Goal: Task Accomplishment & Management: Use online tool/utility

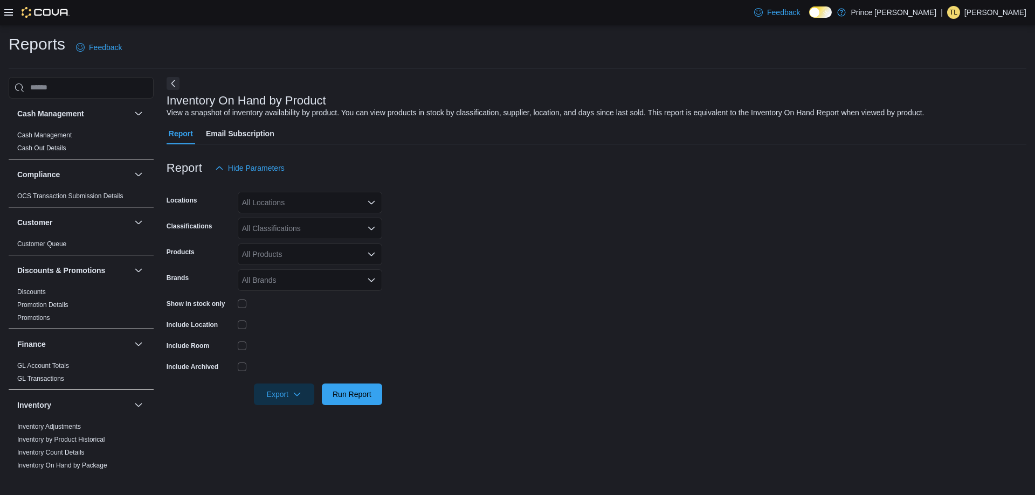
click at [237, 320] on div "Include Location" at bounding box center [274, 324] width 216 height 17
click at [307, 230] on div "All Classifications" at bounding box center [310, 229] width 144 height 22
click at [307, 251] on button "Concentrates" at bounding box center [310, 257] width 144 height 16
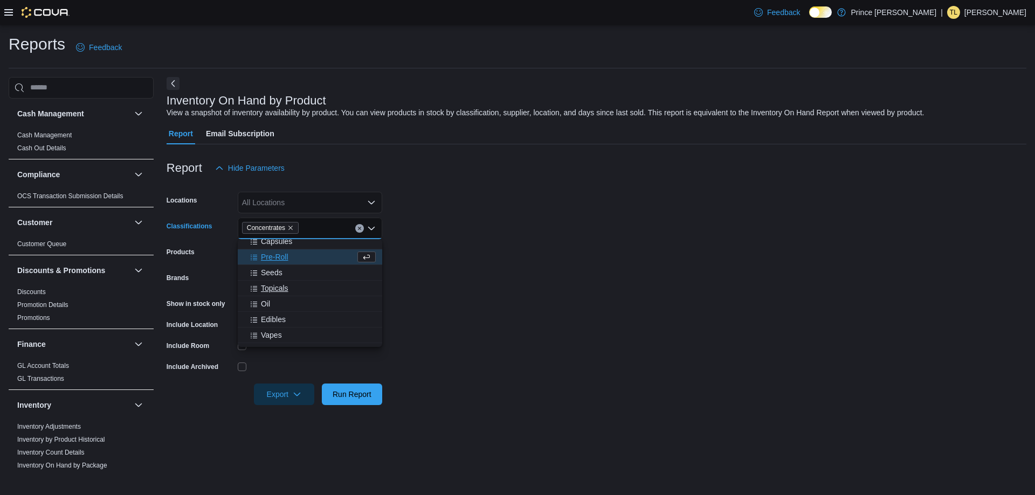
scroll to position [173, 0]
click at [266, 314] on button "Edibles" at bounding box center [310, 308] width 144 height 16
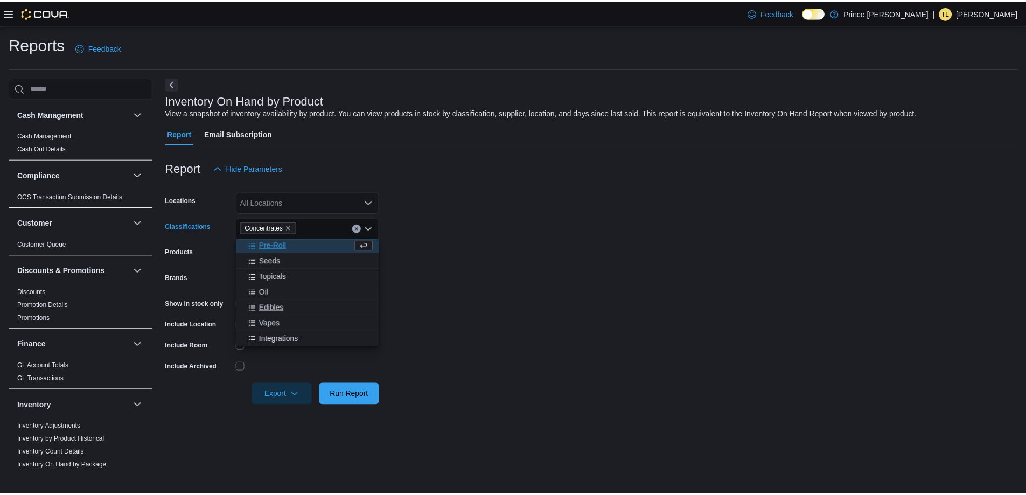
scroll to position [158, 0]
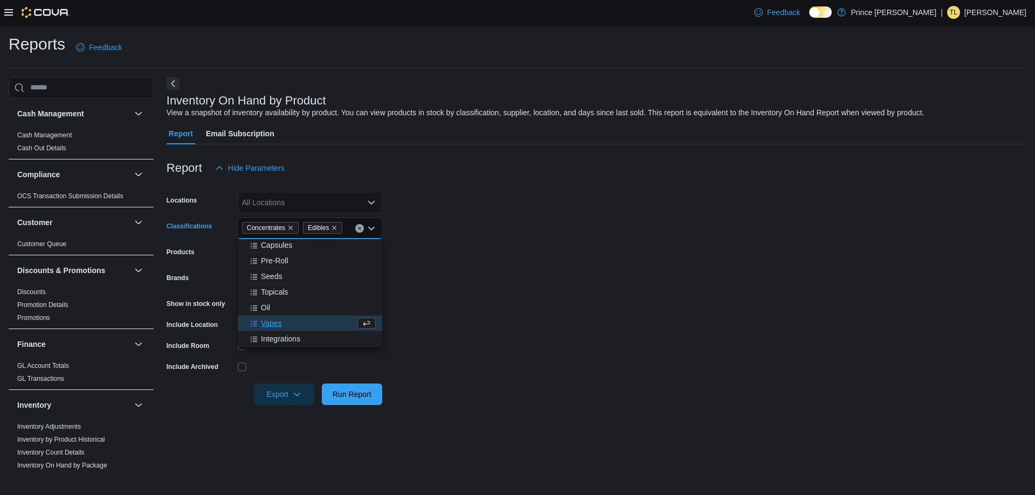
click at [450, 262] on form "Locations All Locations Classifications Concentrates Edibles Combo box. Selecte…" at bounding box center [595, 292] width 859 height 226
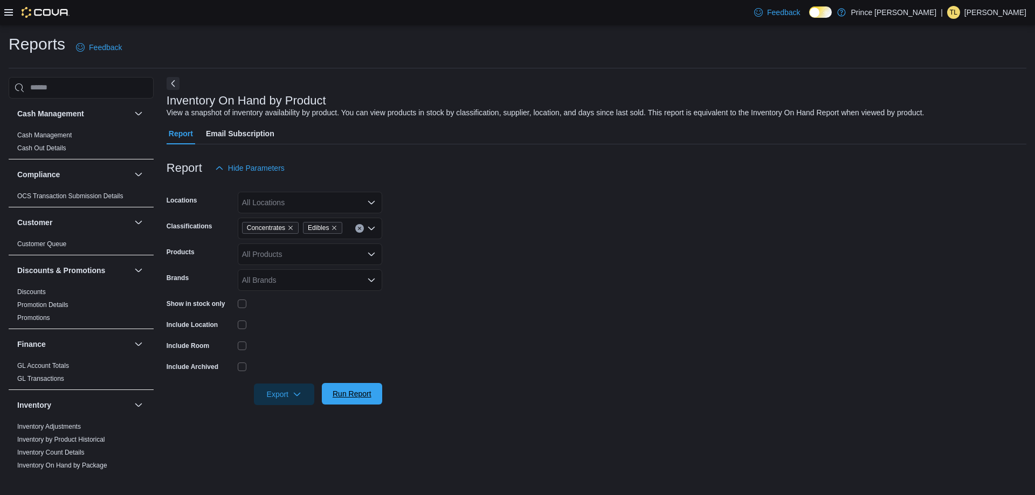
click at [352, 394] on span "Run Report" at bounding box center [351, 393] width 39 height 11
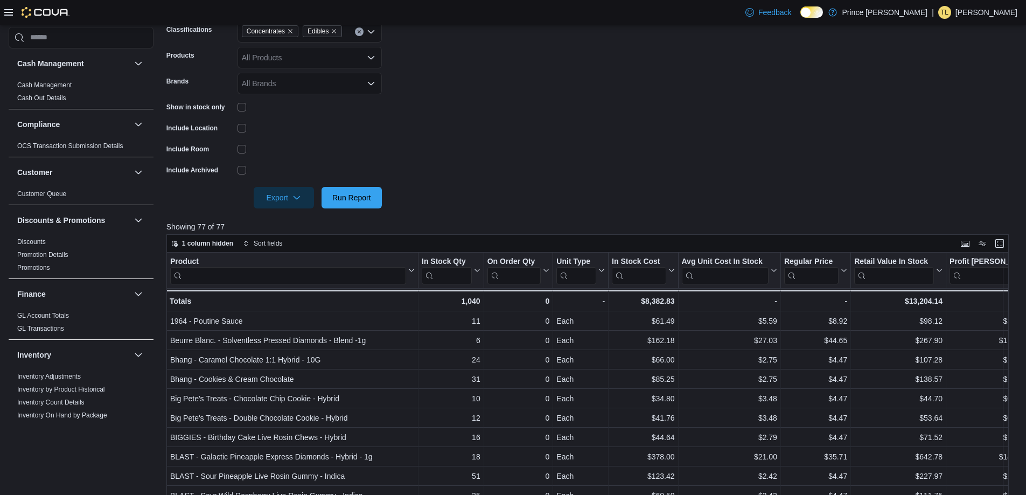
scroll to position [216, 0]
